Goal: Task Accomplishment & Management: Manage account settings

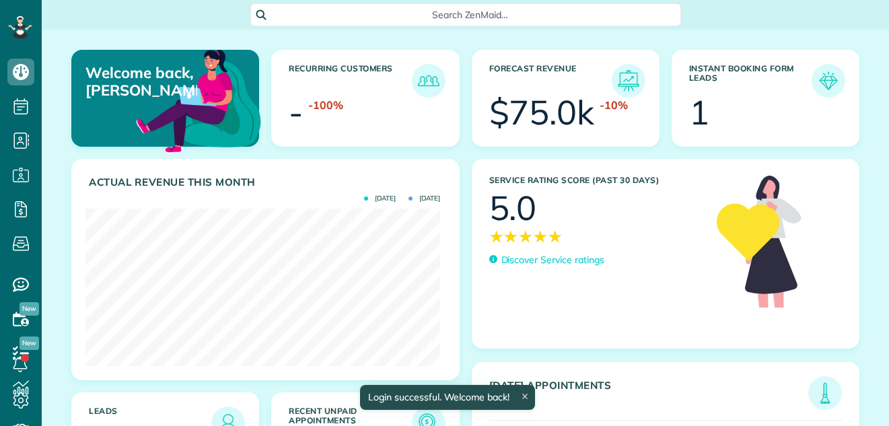
scroll to position [157, 355]
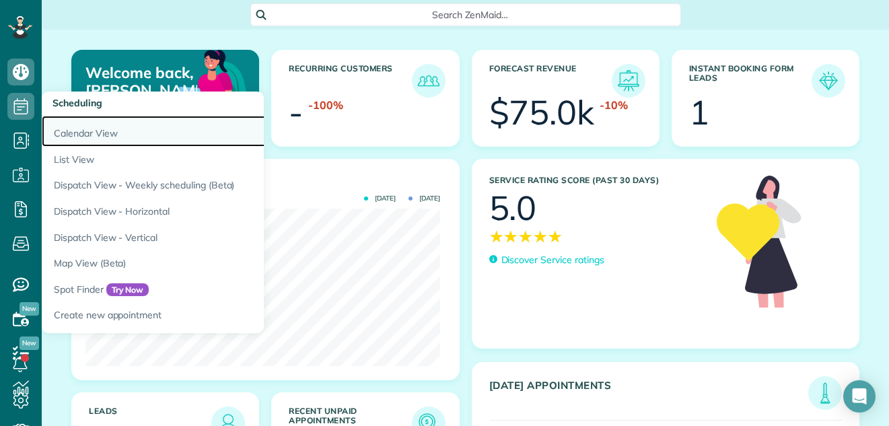
click at [55, 127] on link "Calendar View" at bounding box center [210, 131] width 336 height 31
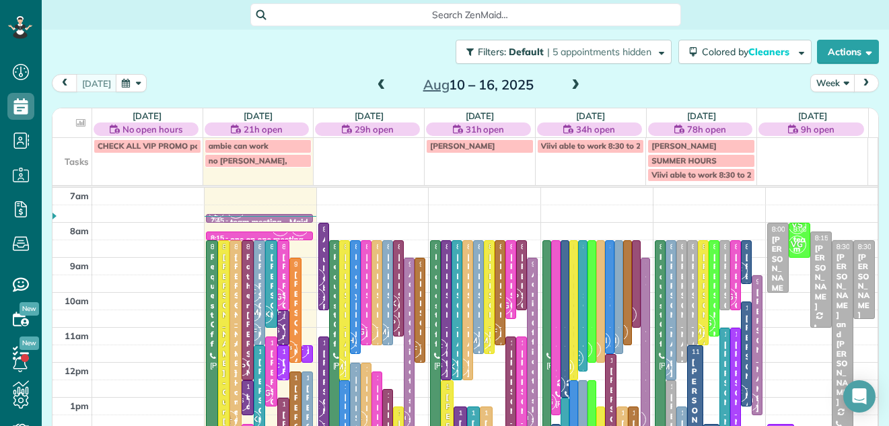
scroll to position [6, 6]
click at [816, 80] on button "Week" at bounding box center [832, 83] width 44 height 18
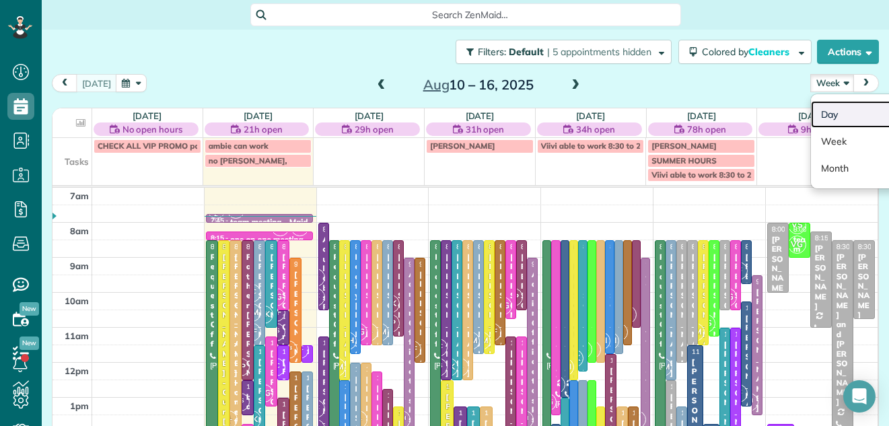
click at [814, 108] on link "Day" at bounding box center [864, 114] width 106 height 27
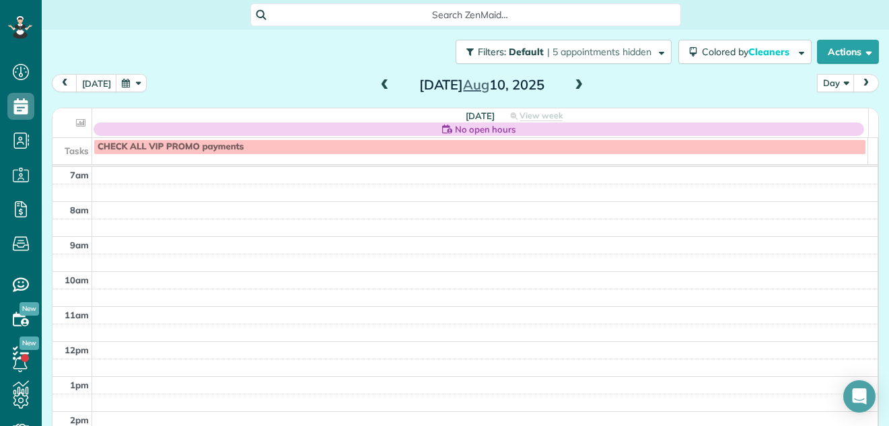
click at [571, 84] on span at bounding box center [578, 85] width 15 height 12
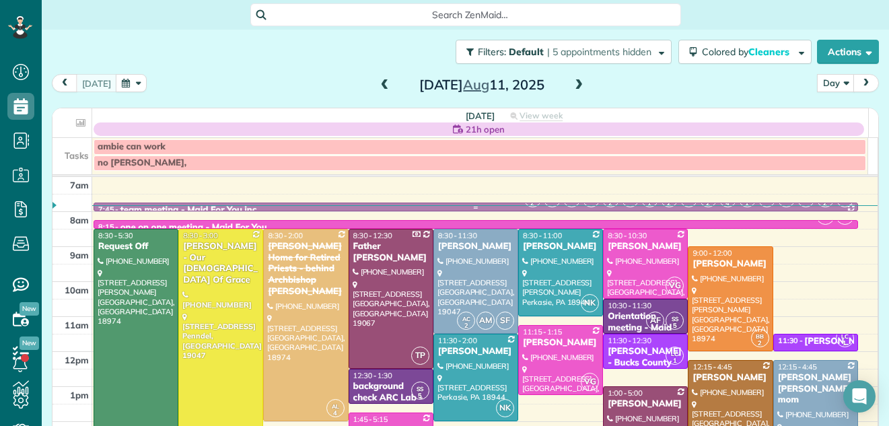
click at [308, 204] on div at bounding box center [475, 206] width 763 height 7
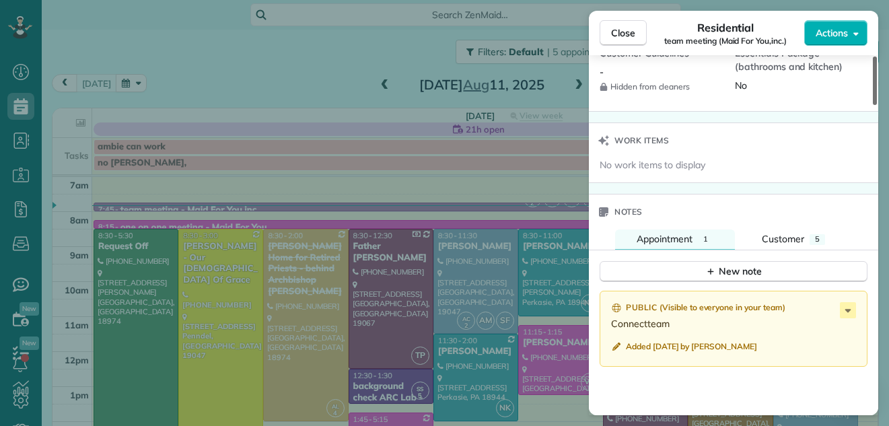
scroll to position [1649, 0]
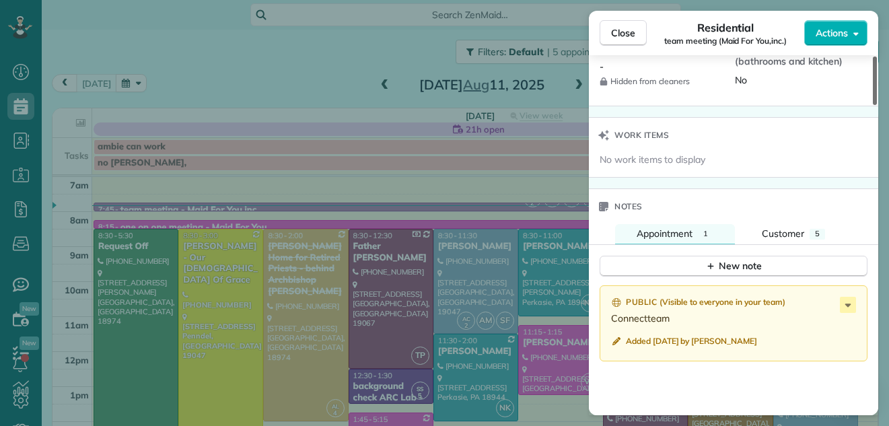
drag, startPoint x: 876, startPoint y: 90, endPoint x: 849, endPoint y: 313, distance: 224.4
click at [873, 105] on div at bounding box center [875, 81] width 4 height 48
click at [618, 30] on span "Close" at bounding box center [623, 32] width 24 height 13
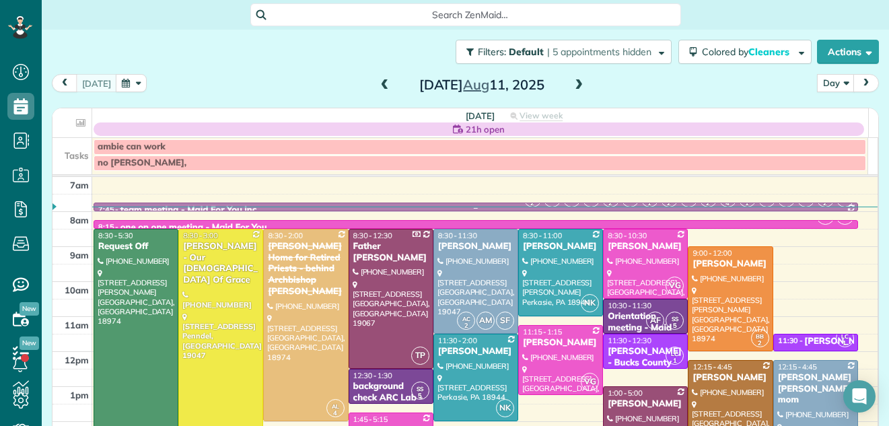
click at [264, 205] on div "7:45 - 8:00 team meeting - Maid For You,inc." at bounding box center [476, 210] width 756 height 11
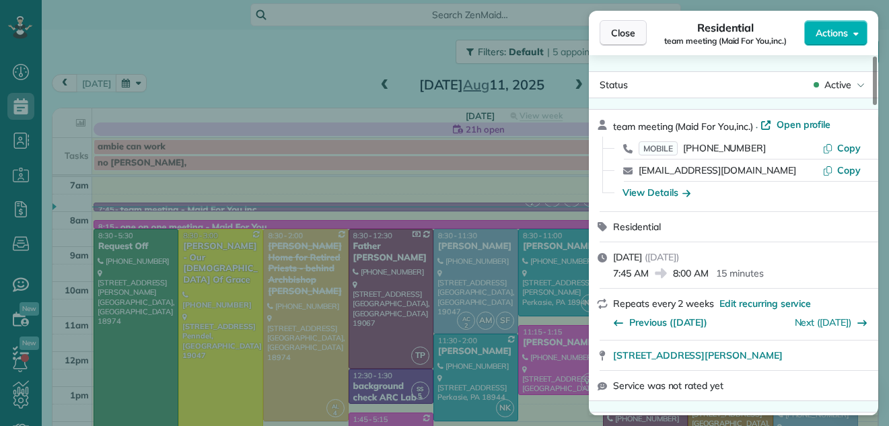
click at [625, 27] on span "Close" at bounding box center [623, 32] width 24 height 13
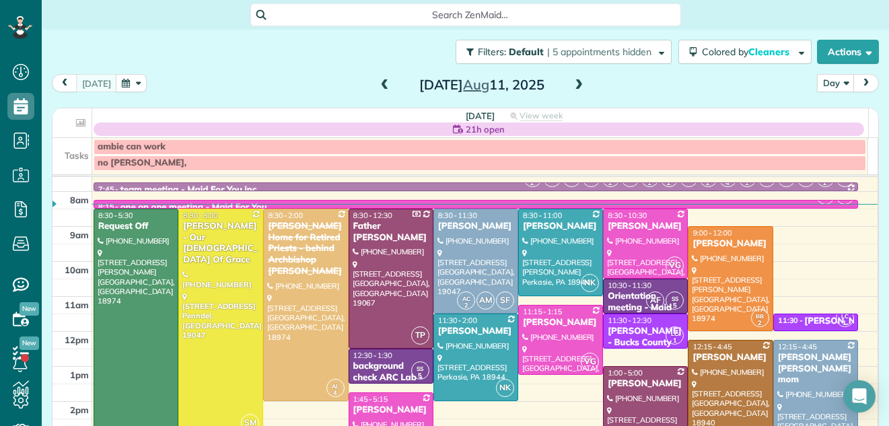
scroll to position [31, 0]
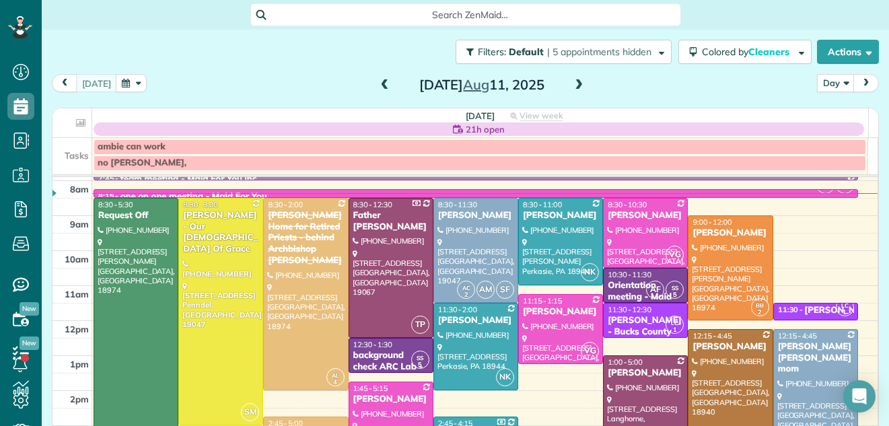
click at [856, 211] on td at bounding box center [485, 206] width 786 height 17
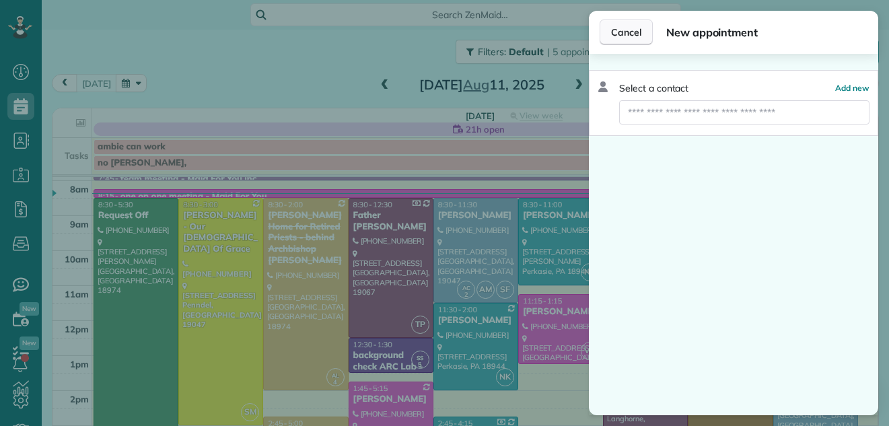
click at [618, 30] on span "Cancel" at bounding box center [626, 32] width 30 height 13
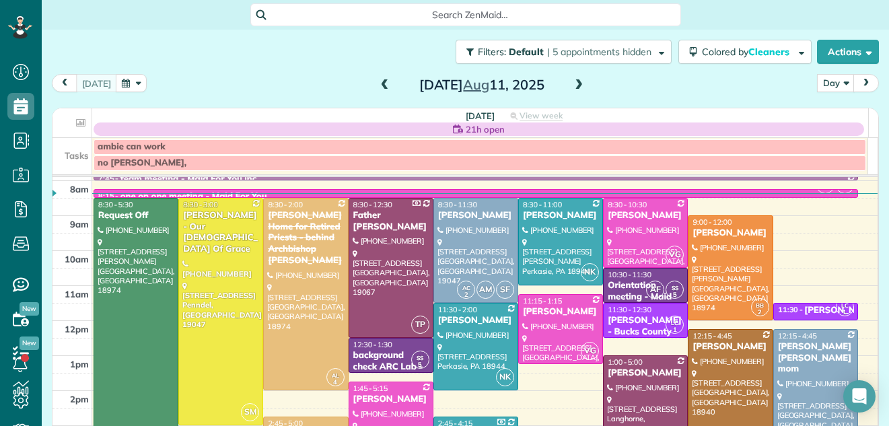
click at [618, 30] on span "Cancel" at bounding box center [626, 32] width 30 height 13
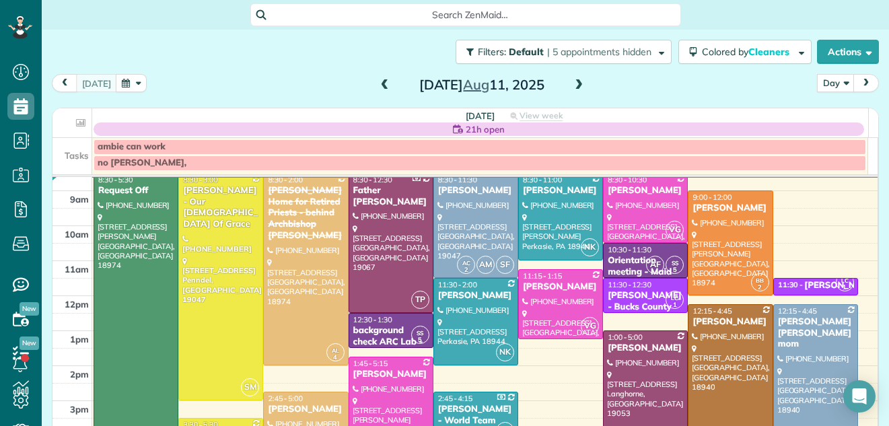
scroll to position [31, 0]
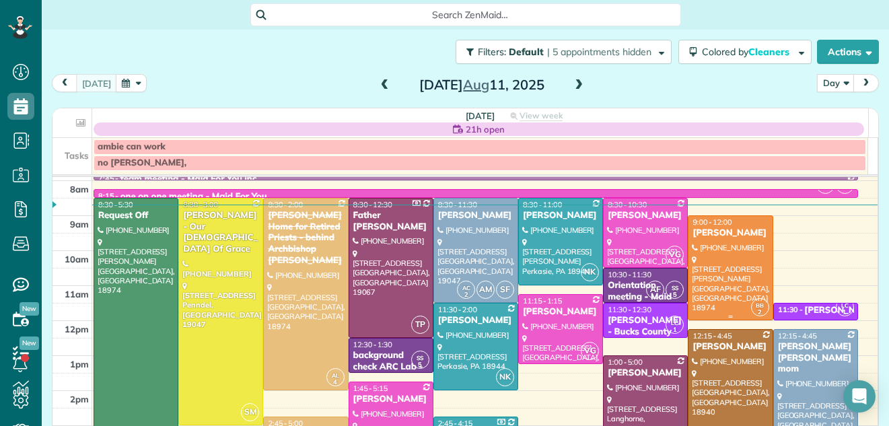
click at [703, 235] on div "Lisa Ciao" at bounding box center [730, 232] width 77 height 11
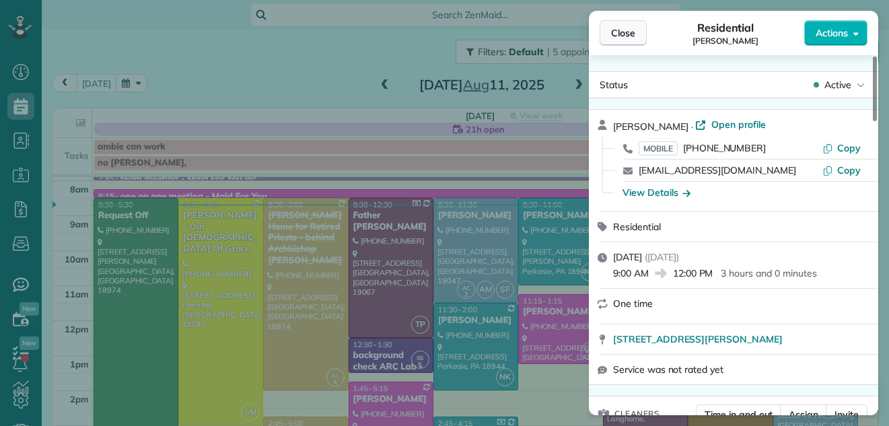
click at [627, 27] on span "Close" at bounding box center [623, 32] width 24 height 13
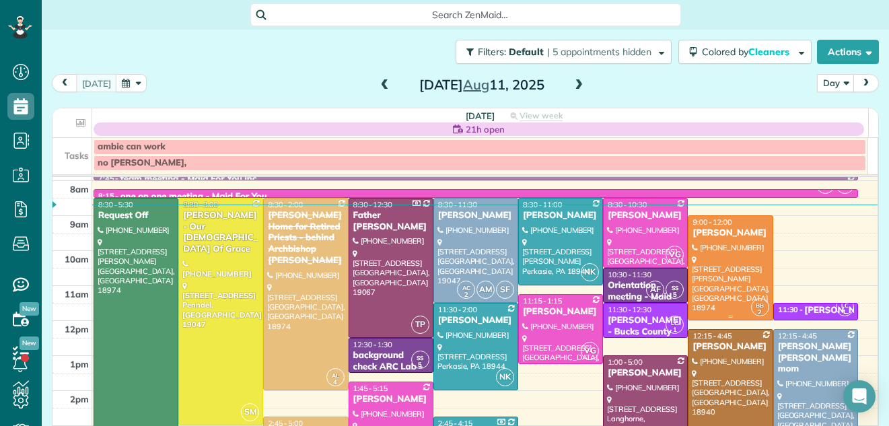
click at [716, 267] on div at bounding box center [729, 268] width 83 height 104
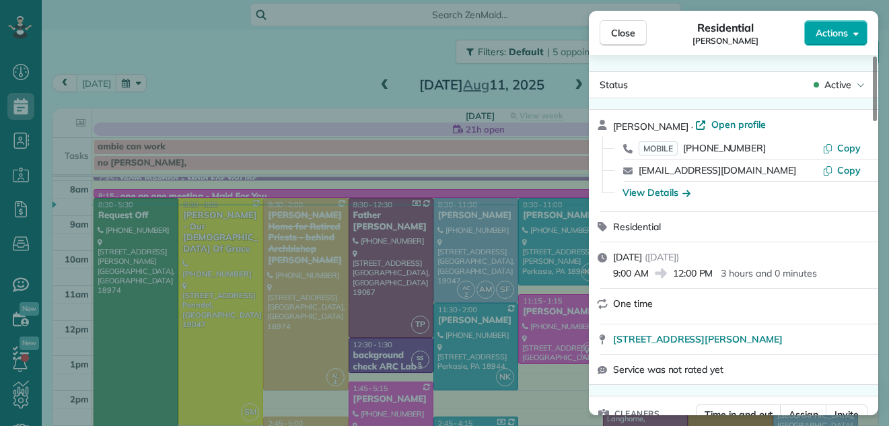
click at [828, 33] on span "Actions" at bounding box center [832, 32] width 32 height 13
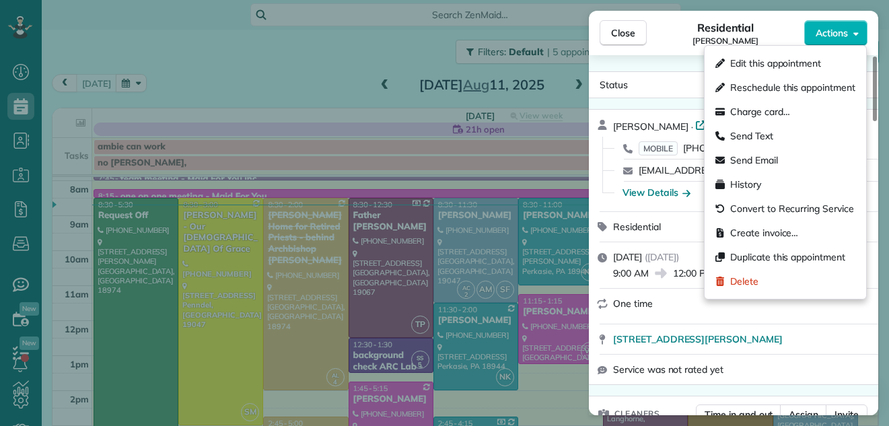
click at [683, 22] on div "Residential Lisa Ciao" at bounding box center [725, 33] width 157 height 27
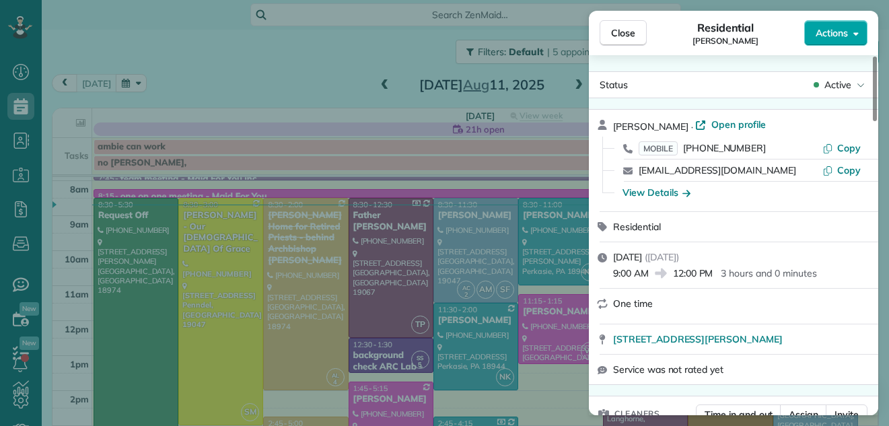
click at [832, 26] on span "Actions" at bounding box center [832, 32] width 32 height 13
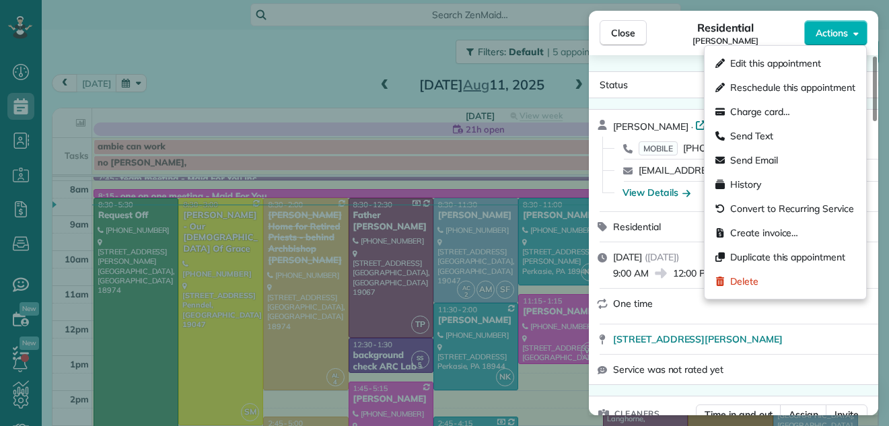
click at [677, 40] on div "Residential Lisa Ciao" at bounding box center [725, 33] width 157 height 27
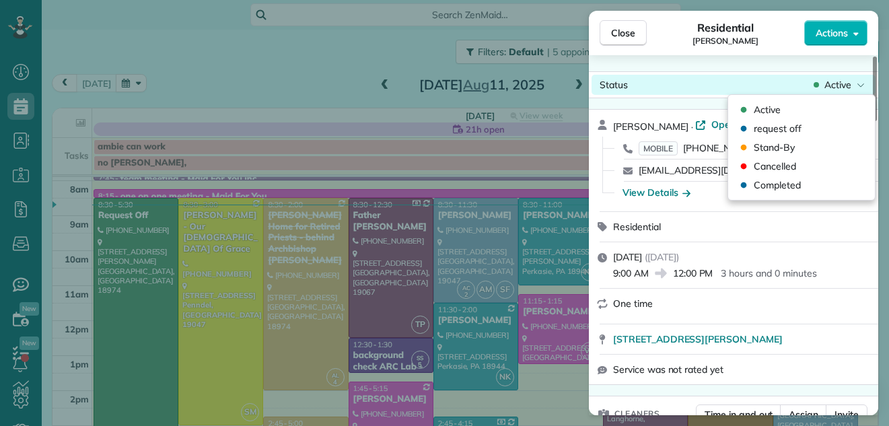
click at [827, 87] on span "Active" at bounding box center [837, 84] width 27 height 13
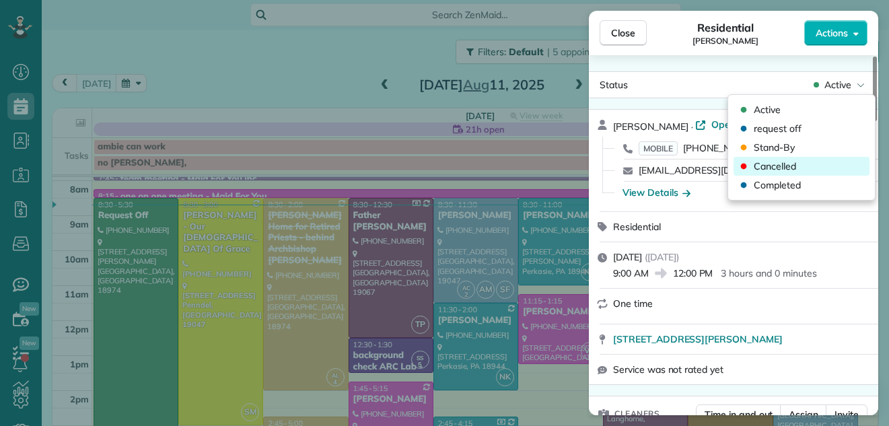
click at [771, 166] on span "Cancelled" at bounding box center [775, 165] width 42 height 13
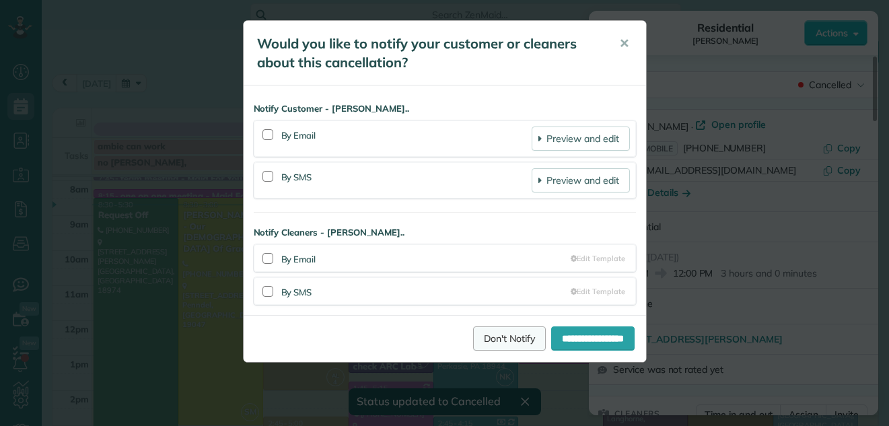
click at [501, 337] on link "Don't Notify" at bounding box center [509, 338] width 73 height 24
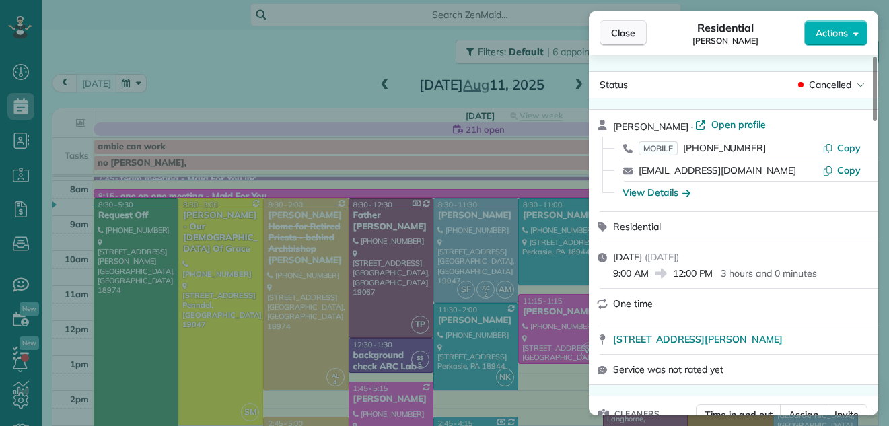
click at [623, 31] on span "Close" at bounding box center [623, 32] width 24 height 13
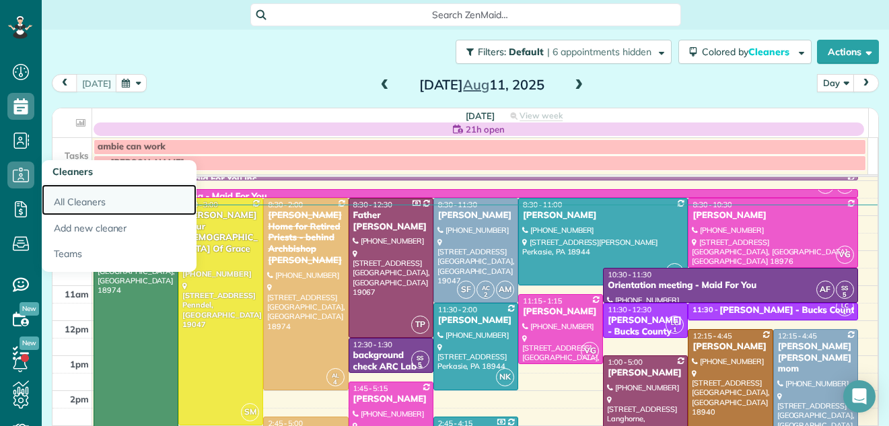
click at [80, 205] on link "All Cleaners" at bounding box center [119, 199] width 155 height 31
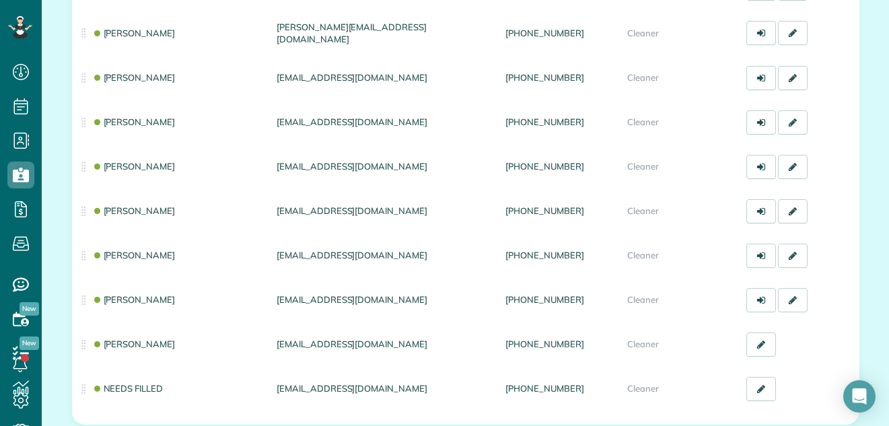
scroll to position [685, 0]
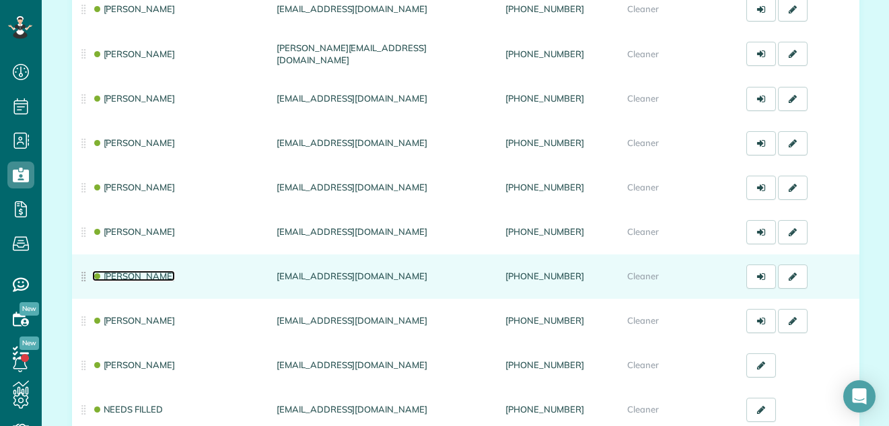
click at [118, 271] on link "Blair Biscardi" at bounding box center [133, 276] width 83 height 11
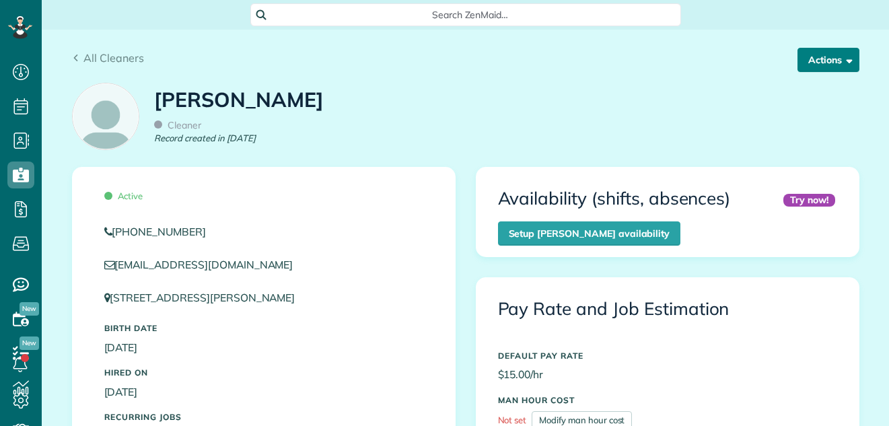
click at [820, 61] on button "Actions" at bounding box center [828, 60] width 62 height 24
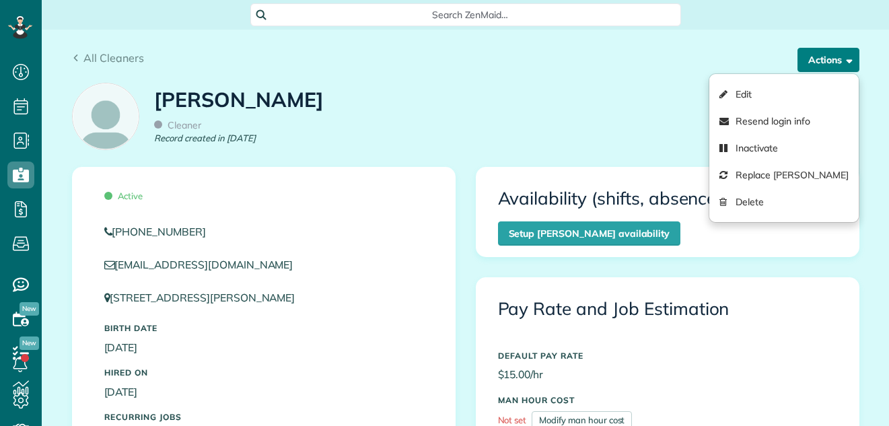
scroll to position [6, 6]
click at [705, 40] on div "All Cleaners Actions Edit Resend login info Inactivate Replace Blair Biscardi D…" at bounding box center [466, 53] width 808 height 46
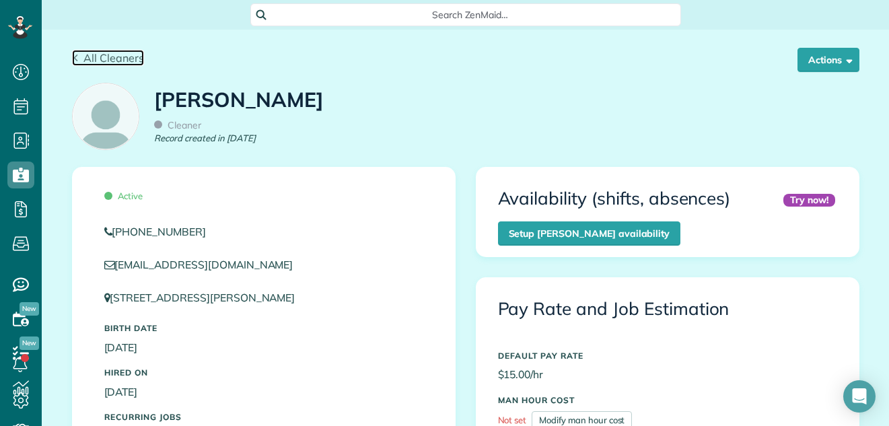
click at [95, 55] on span "All Cleaners" at bounding box center [113, 57] width 61 height 13
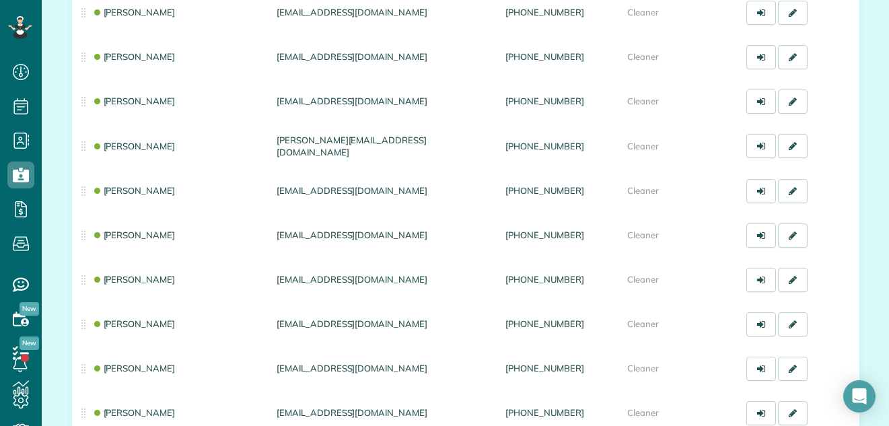
scroll to position [628, 0]
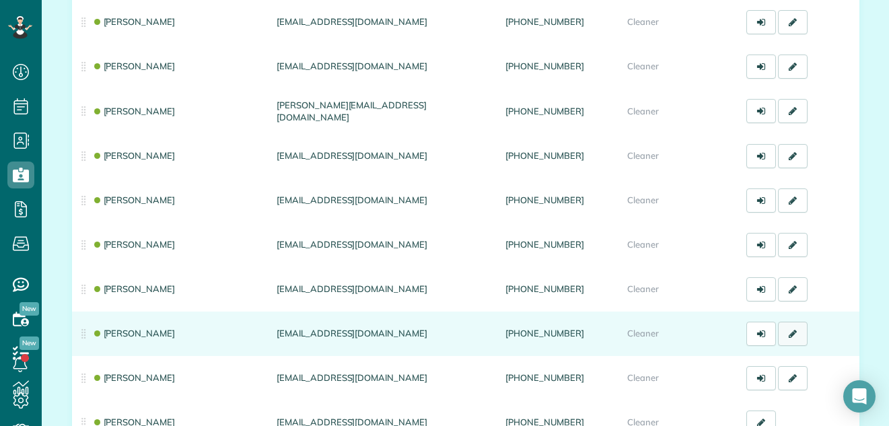
click at [789, 329] on icon at bounding box center [793, 333] width 8 height 9
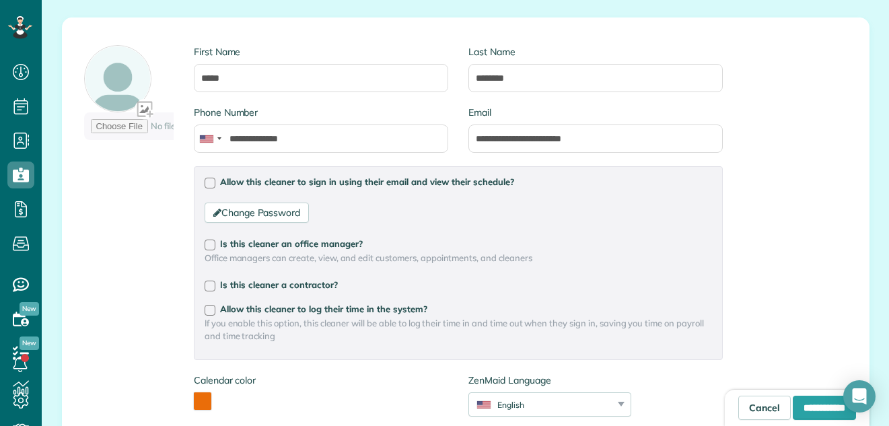
scroll to position [140, 0]
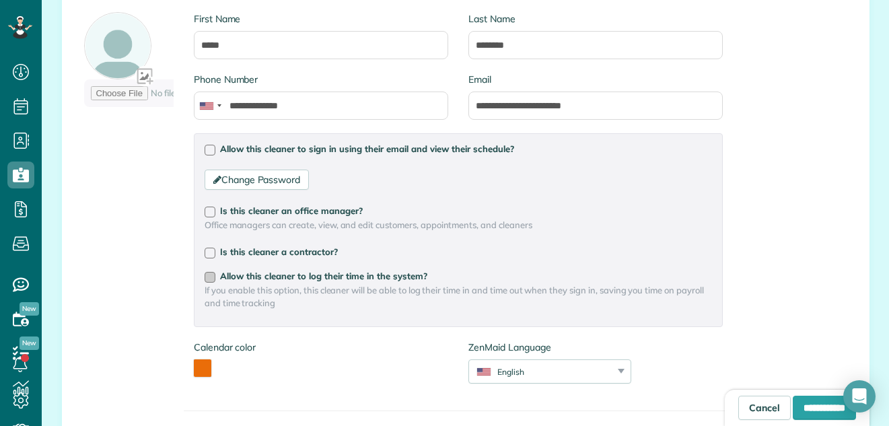
click at [205, 279] on div at bounding box center [210, 277] width 11 height 11
click at [797, 402] on input "**********" at bounding box center [824, 408] width 63 height 24
type input "**********"
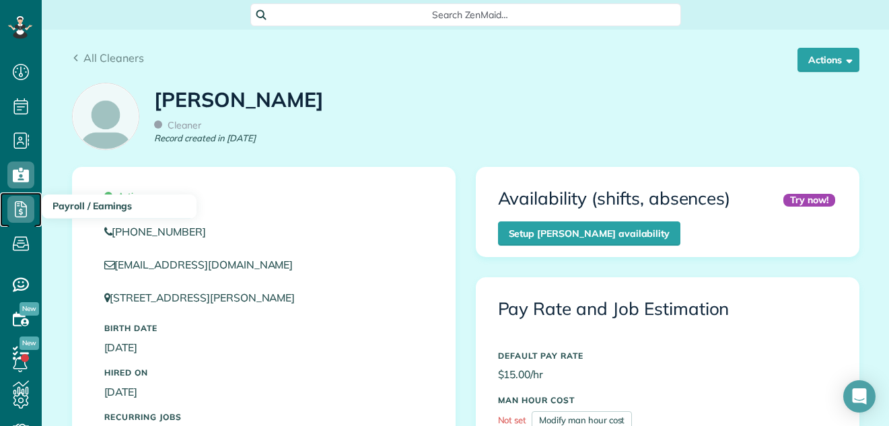
click at [18, 205] on icon at bounding box center [20, 209] width 27 height 27
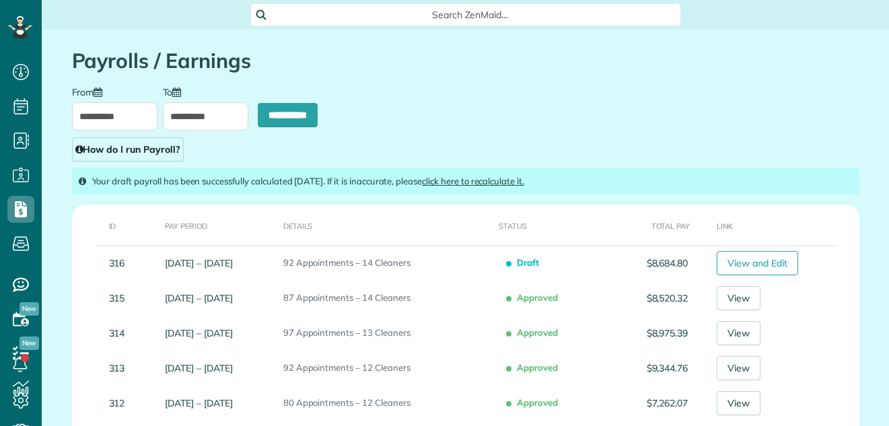
click at [777, 259] on link "View and Edit" at bounding box center [757, 263] width 81 height 24
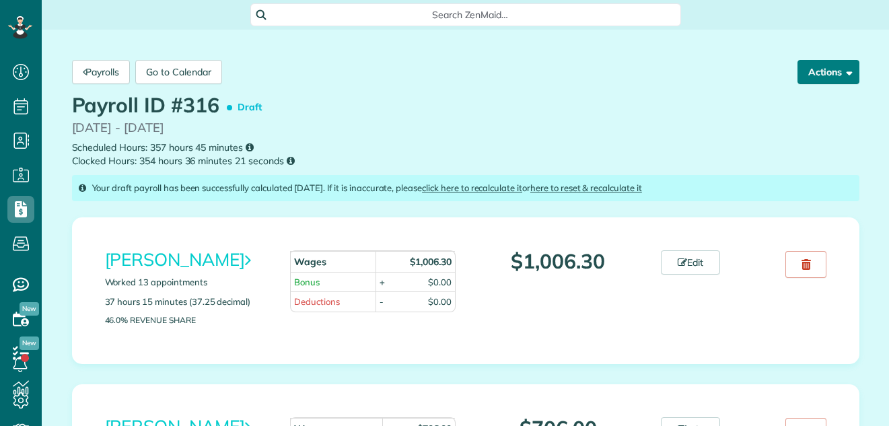
scroll to position [6, 6]
click at [812, 71] on button "Actions" at bounding box center [828, 72] width 62 height 24
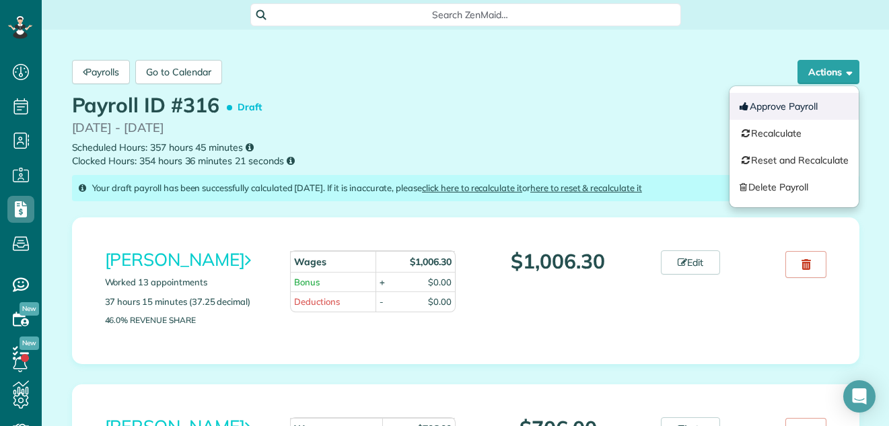
click at [748, 102] on button "Approve Payroll" at bounding box center [793, 106] width 129 height 27
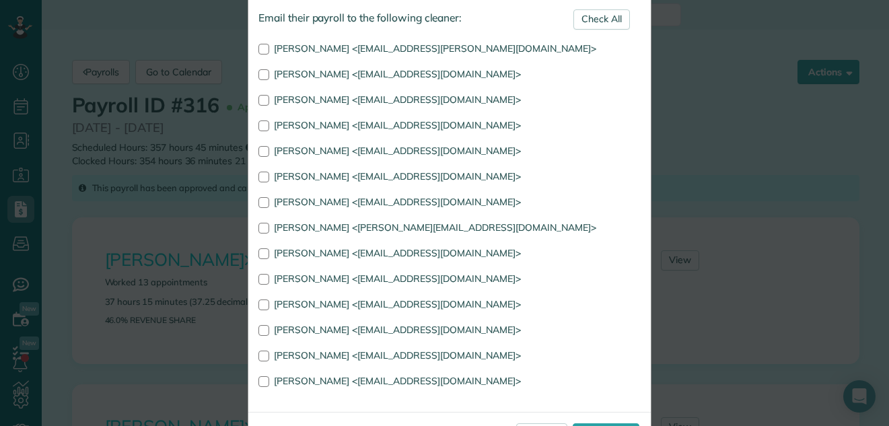
scroll to position [135, 0]
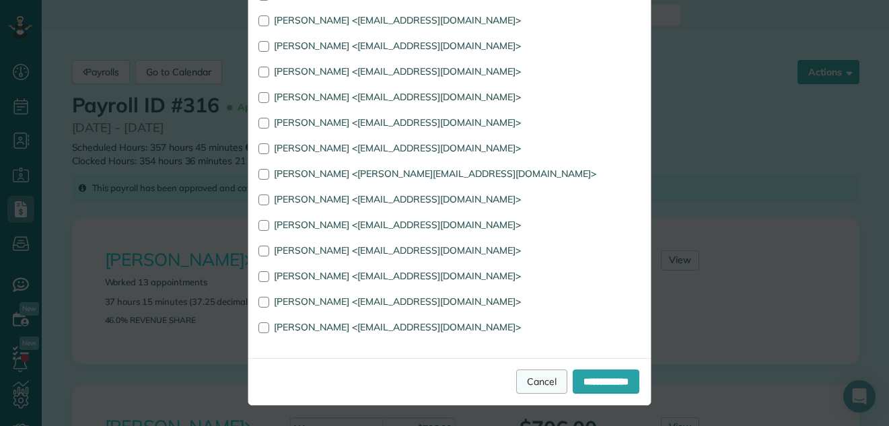
click at [526, 380] on link "Cancel" at bounding box center [541, 381] width 51 height 24
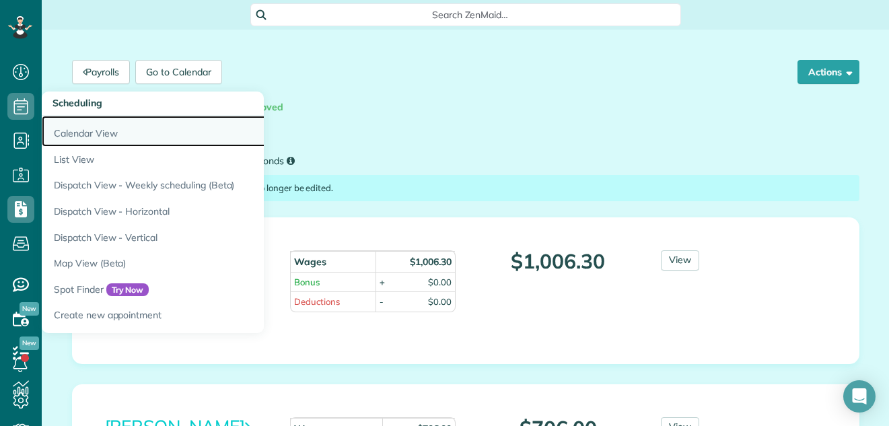
click at [71, 131] on link "Calendar View" at bounding box center [210, 131] width 336 height 31
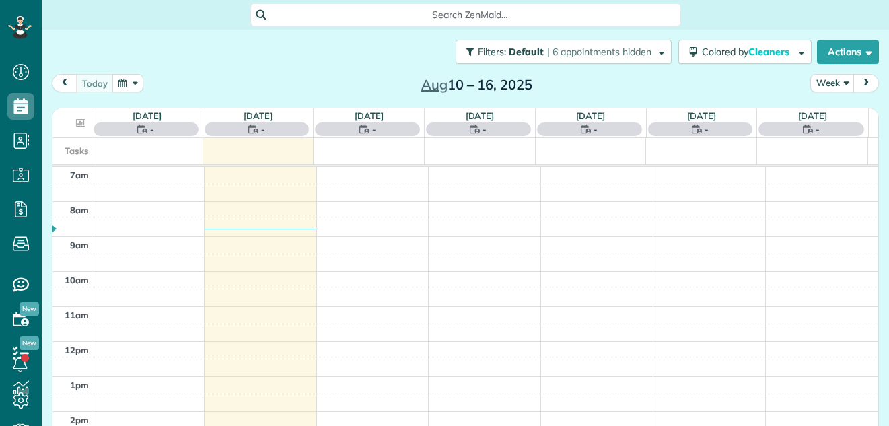
scroll to position [6, 6]
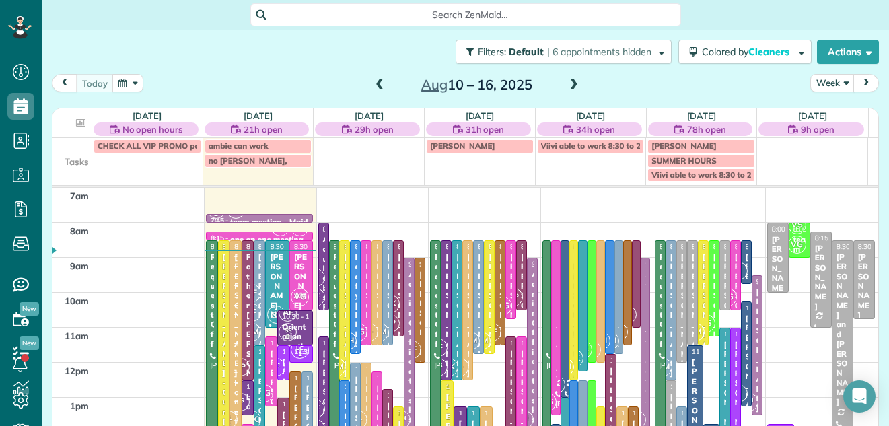
click at [814, 72] on div "Filters: Default | 6 appointments hidden Colored by Cleaners Color by Cleaner C…" at bounding box center [465, 52] width 847 height 44
click at [819, 82] on button "Week" at bounding box center [832, 83] width 44 height 18
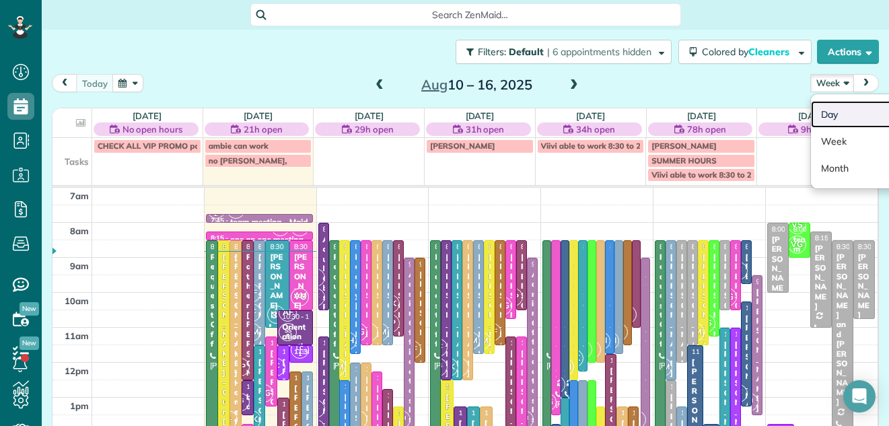
click at [819, 106] on link "Day" at bounding box center [864, 114] width 106 height 27
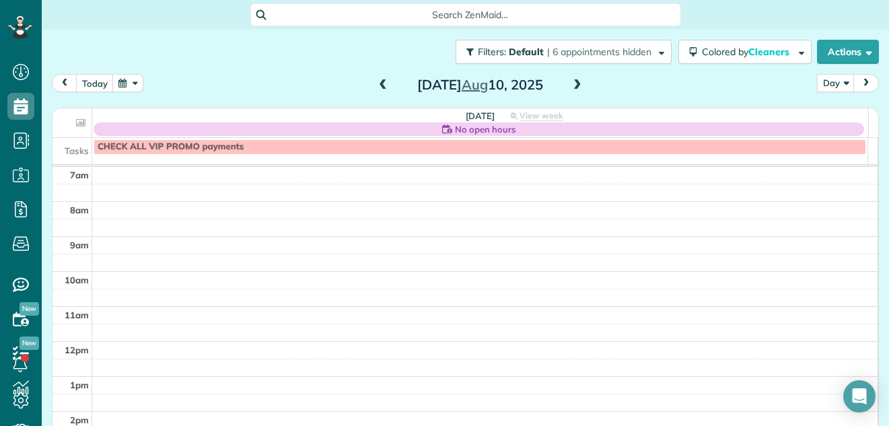
click at [570, 82] on span at bounding box center [577, 85] width 15 height 12
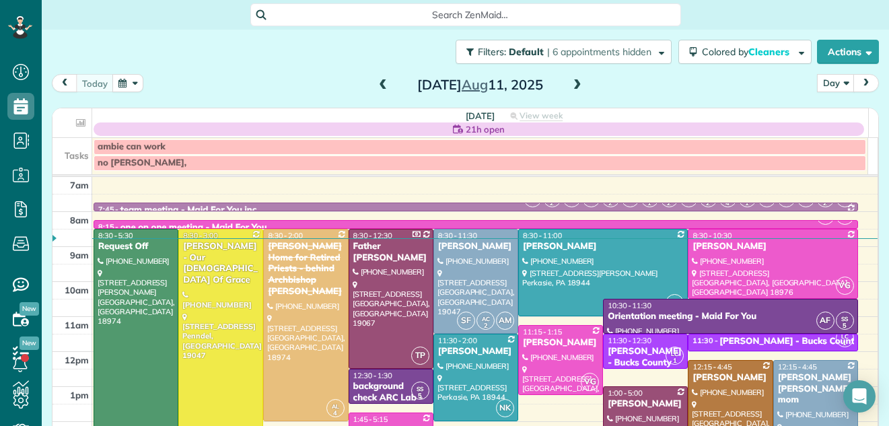
click at [570, 82] on span at bounding box center [577, 85] width 15 height 12
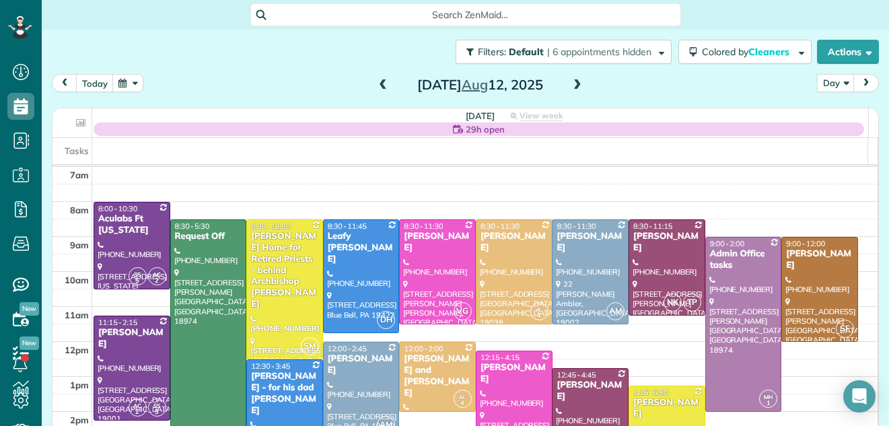
click at [570, 82] on span at bounding box center [577, 85] width 15 height 12
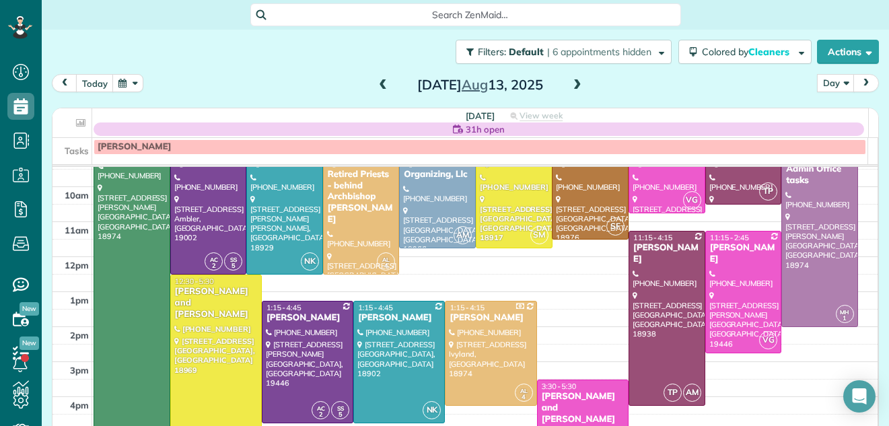
scroll to position [100, 0]
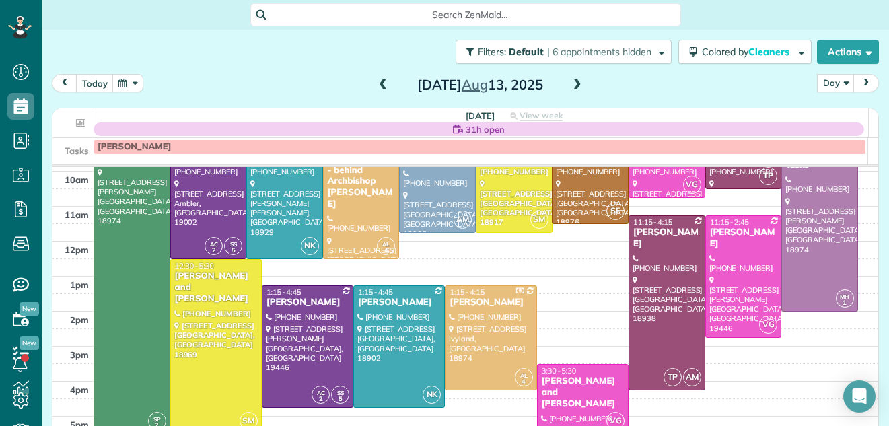
click at [380, 86] on span at bounding box center [383, 85] width 15 height 12
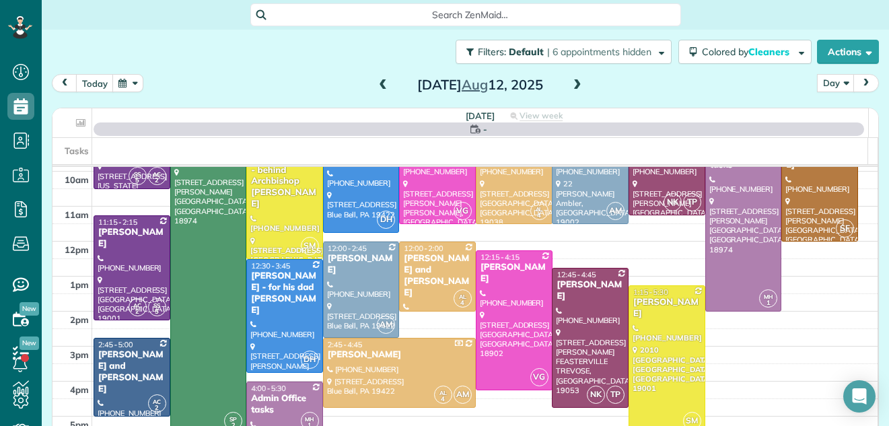
scroll to position [0, 0]
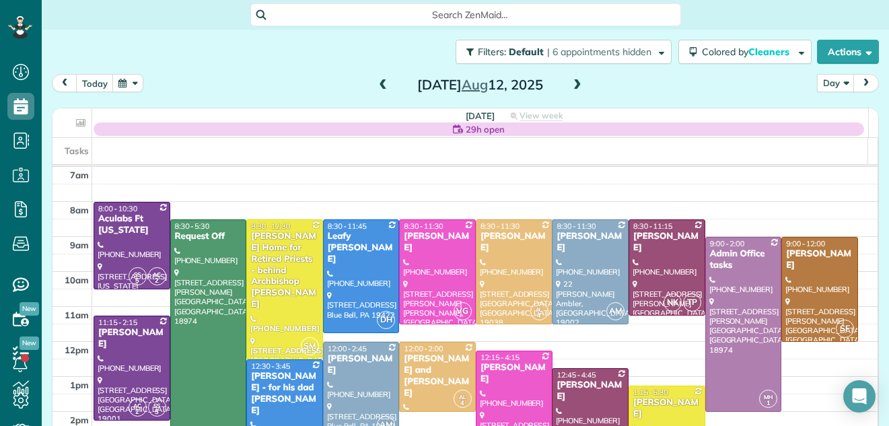
click at [380, 86] on span at bounding box center [383, 85] width 15 height 12
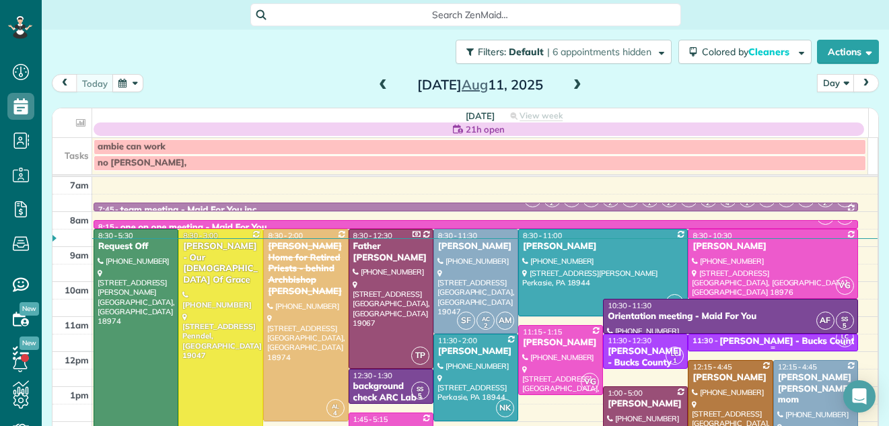
click at [768, 340] on div "Robin Coppinger - Bucks County Women's Journal" at bounding box center [826, 341] width 215 height 11
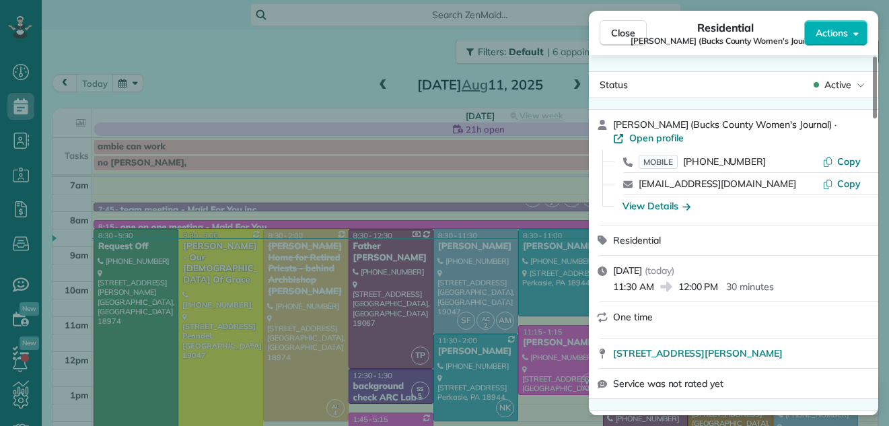
click at [828, 83] on span "Active" at bounding box center [837, 84] width 27 height 13
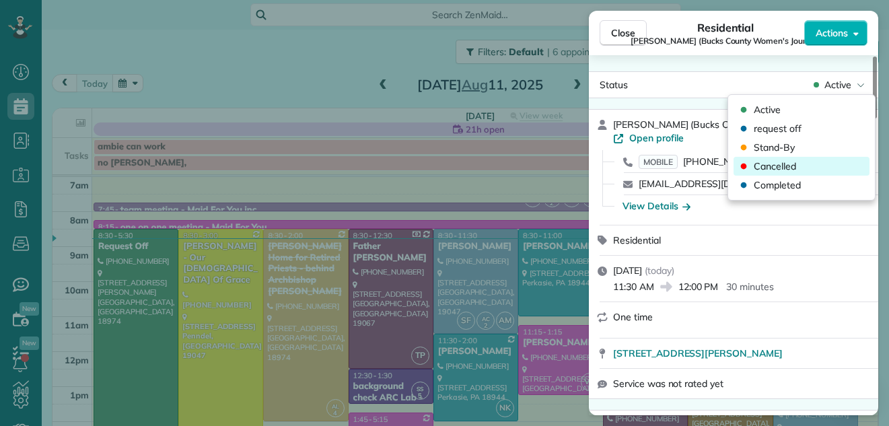
click at [780, 160] on span "Cancelled" at bounding box center [775, 165] width 42 height 13
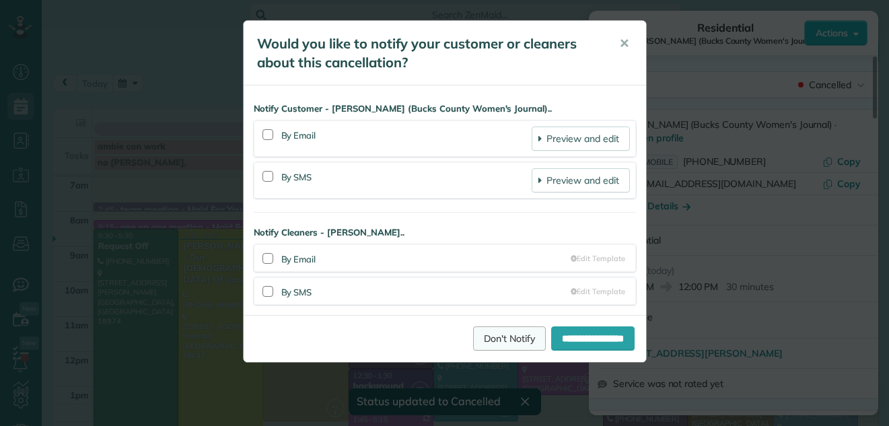
click at [491, 331] on link "Don't Notify" at bounding box center [509, 338] width 73 height 24
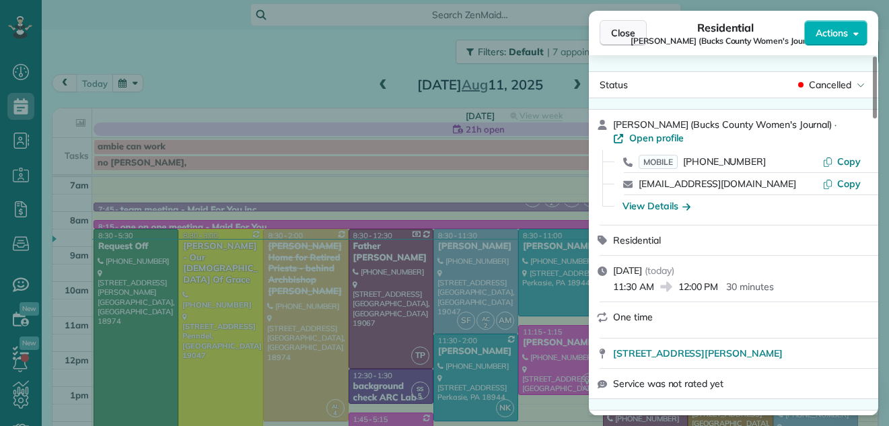
click at [622, 25] on button "Close" at bounding box center [623, 33] width 47 height 26
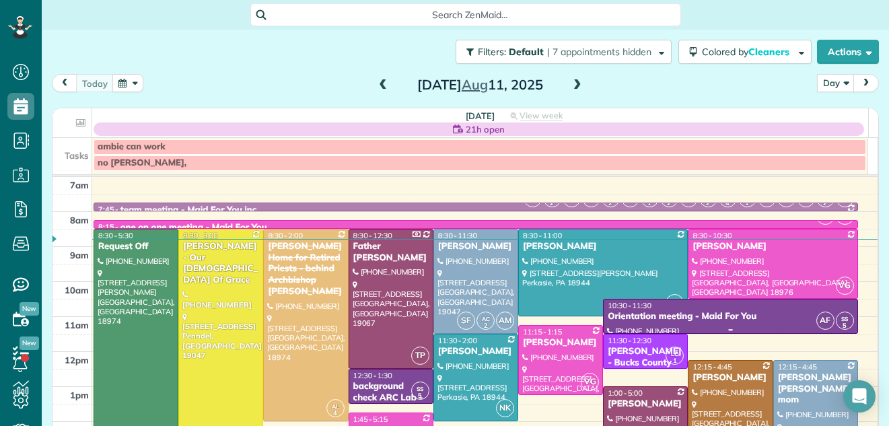
click at [668, 310] on div "10:30 - 11:30" at bounding box center [730, 305] width 247 height 9
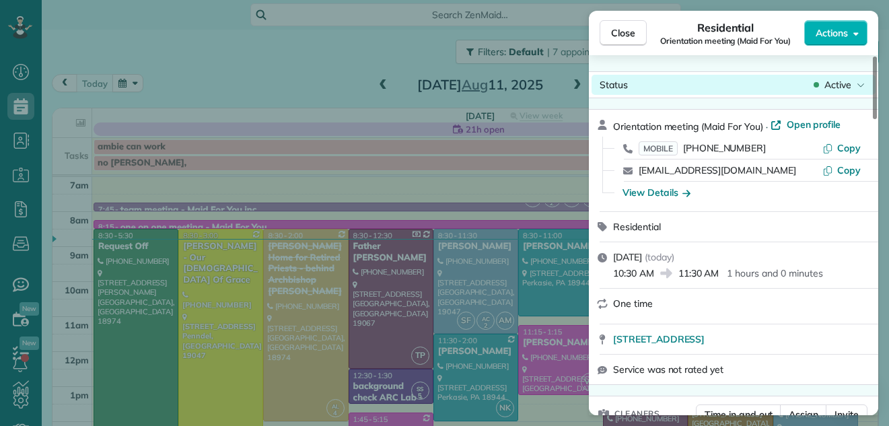
click at [835, 85] on span "Active" at bounding box center [837, 84] width 27 height 13
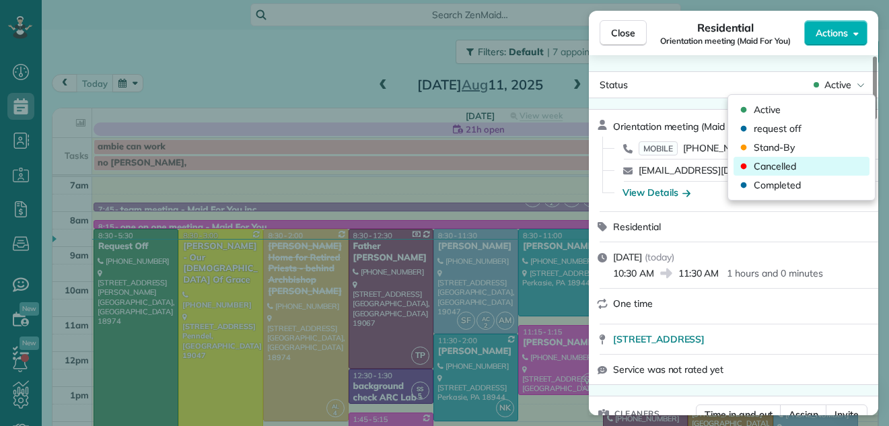
click at [775, 164] on span "Cancelled" at bounding box center [775, 165] width 42 height 13
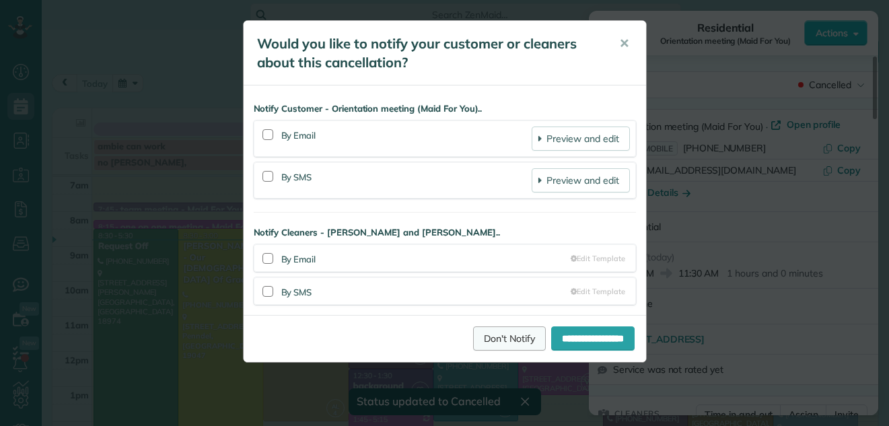
click at [482, 336] on link "Don't Notify" at bounding box center [509, 338] width 73 height 24
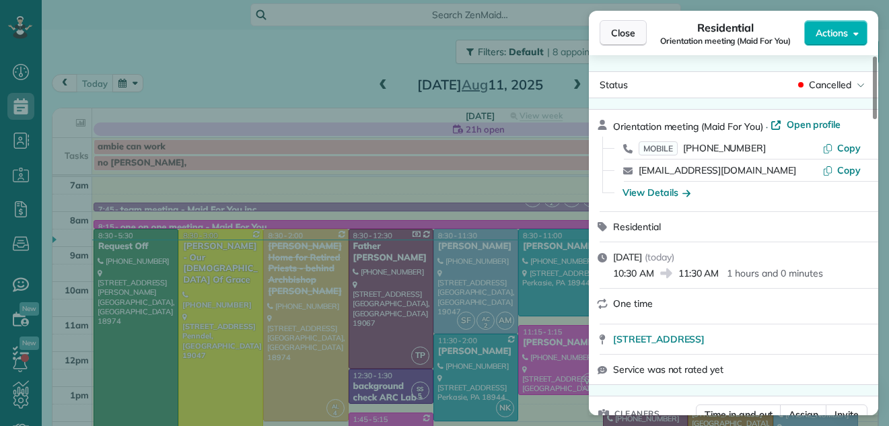
click at [619, 27] on span "Close" at bounding box center [623, 32] width 24 height 13
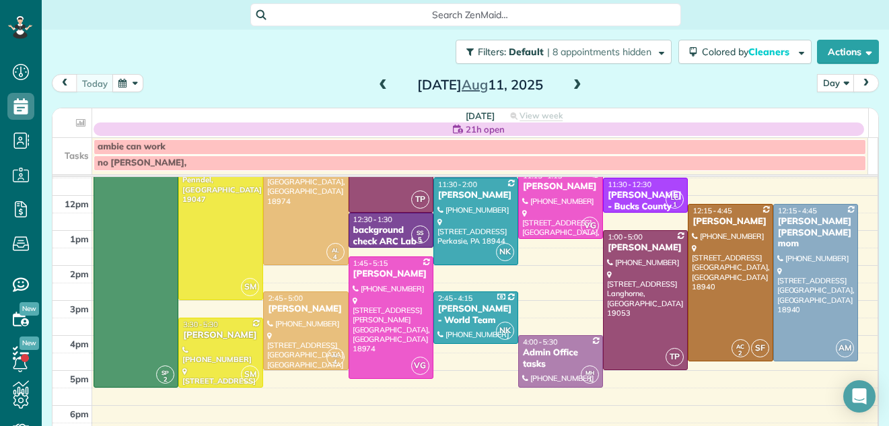
scroll to position [149, 0]
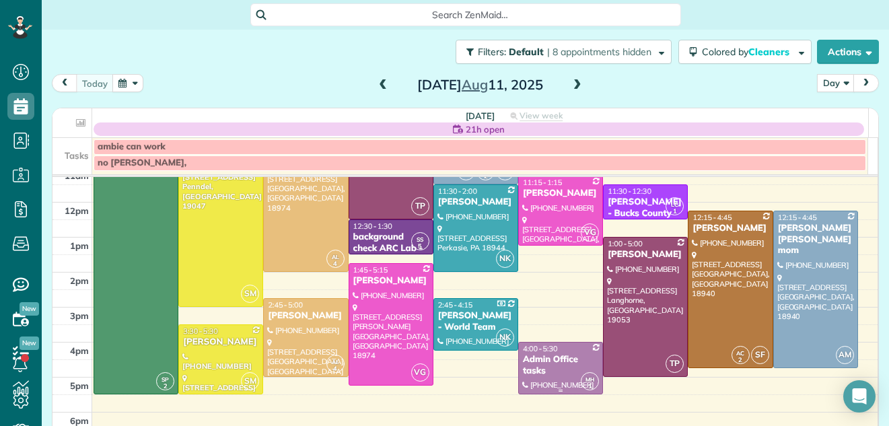
click at [526, 369] on div "Admin Office tasks" at bounding box center [560, 365] width 77 height 23
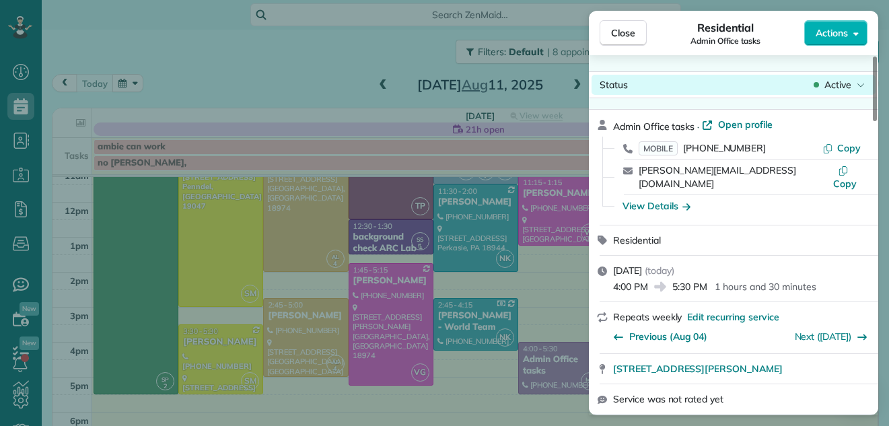
click at [838, 85] on span "Active" at bounding box center [837, 84] width 27 height 13
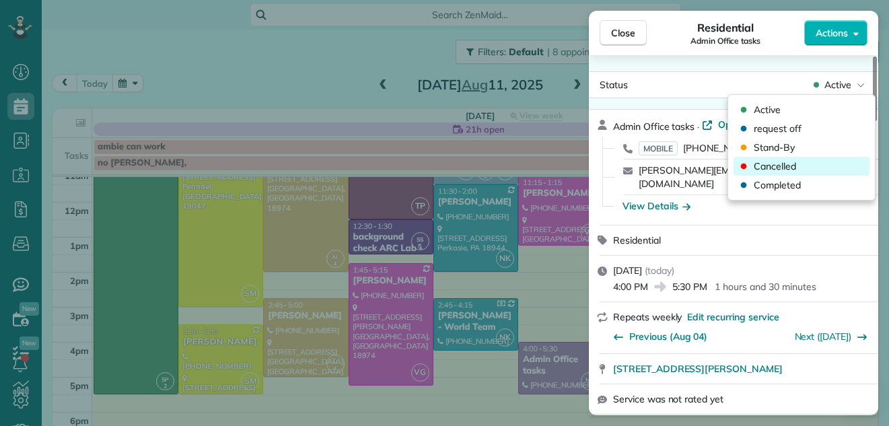
click at [773, 167] on span "Cancelled" at bounding box center [775, 165] width 42 height 13
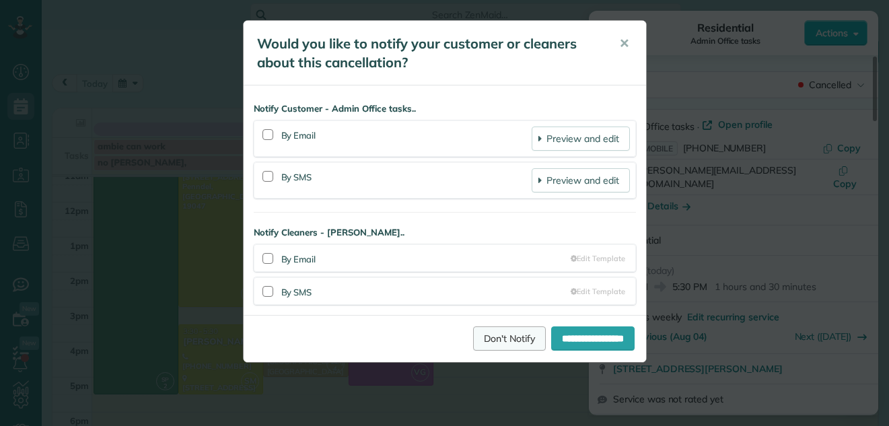
click at [474, 335] on link "Don't Notify" at bounding box center [509, 338] width 73 height 24
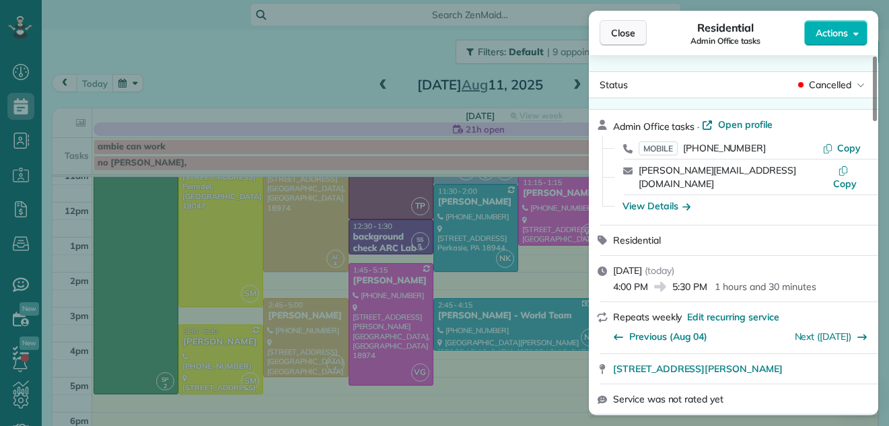
click at [628, 26] on span "Close" at bounding box center [623, 32] width 24 height 13
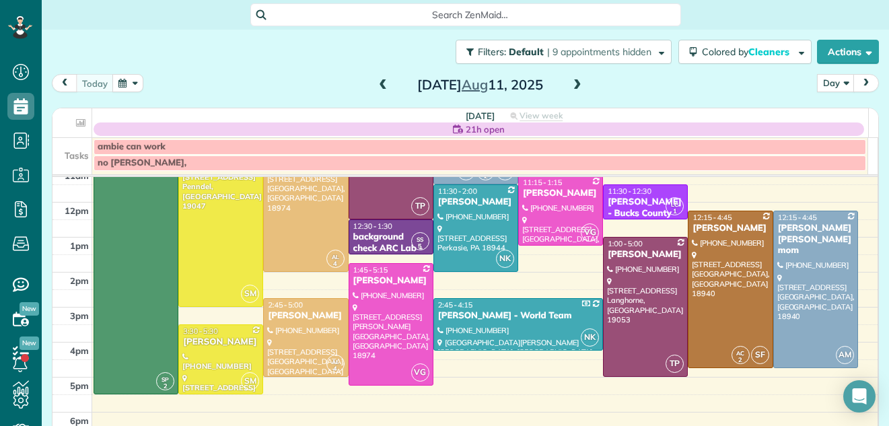
click at [281, 87] on div "today Day Day Week Month Monday Aug 11, 2025" at bounding box center [465, 86] width 827 height 25
click at [398, 47] on div "Filters: Default | 9 appointments hidden Colored by Cleaners Color by Cleaner C…" at bounding box center [465, 52] width 847 height 44
click at [215, 100] on div "today Day Day Week Month Monday Aug 11, 2025 Monday 21h open View week $3,330.0…" at bounding box center [465, 236] width 827 height 325
